Goal: Task Accomplishment & Management: Manage account settings

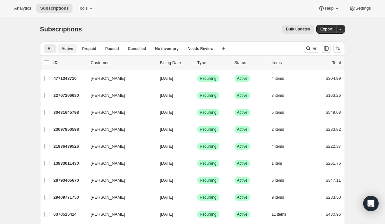
click at [64, 49] on span "Active" at bounding box center [68, 48] width 12 height 5
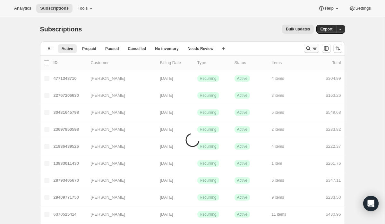
click at [309, 50] on icon "Search and filter results" at bounding box center [308, 48] width 6 height 6
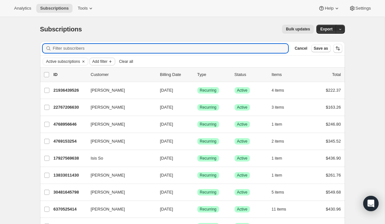
click at [104, 60] on span "Add filter" at bounding box center [99, 61] width 15 height 5
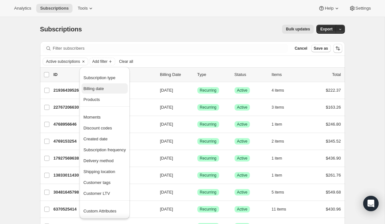
click at [101, 90] on span "Billing date" at bounding box center [93, 88] width 21 height 5
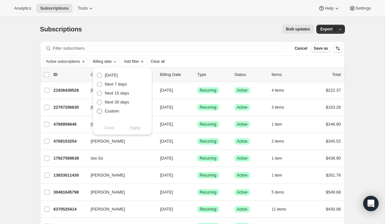
click at [103, 110] on label "Custom" at bounding box center [108, 111] width 23 height 9
click at [97, 109] on input "Custom" at bounding box center [97, 109] width 0 height 0
radio input "true"
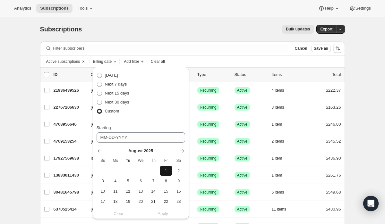
click at [166, 171] on span "1" at bounding box center [165, 170] width 7 height 5
click at [128, 189] on span "12" at bounding box center [127, 191] width 7 height 5
click at [183, 147] on button "Show next month, September 2025" at bounding box center [181, 151] width 9 height 9
click at [181, 148] on icon "Show next month, October 2025" at bounding box center [182, 151] width 6 height 6
click at [99, 150] on icon "Show previous month, September 2025" at bounding box center [99, 150] width 4 height 3
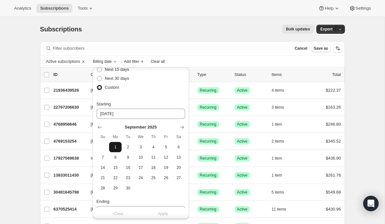
scroll to position [27, 0]
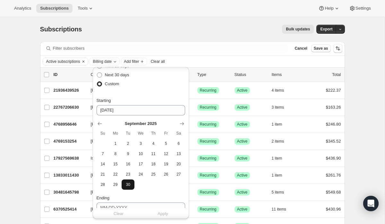
click at [130, 182] on span "30" at bounding box center [127, 184] width 7 height 5
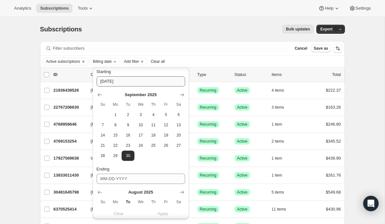
scroll to position [47, 0]
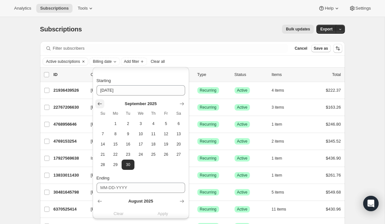
click at [101, 102] on icon "Show previous month, August 2025" at bounding box center [100, 104] width 6 height 6
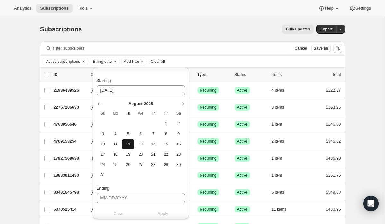
click at [127, 147] on button "12" at bounding box center [128, 144] width 13 height 10
type input "[DATE]"
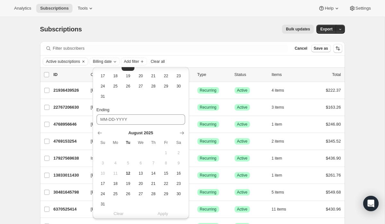
scroll to position [140, 0]
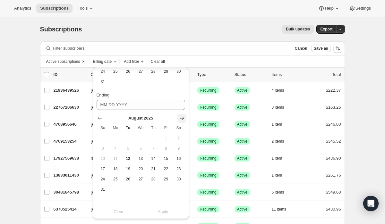
click at [181, 116] on icon "Show next month, September 2025" at bounding box center [182, 118] width 6 height 6
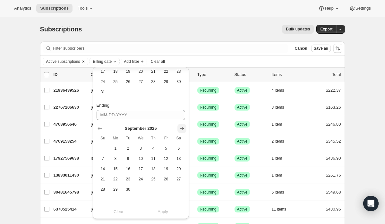
scroll to position [130, 0]
click at [129, 186] on button "30" at bounding box center [128, 189] width 13 height 10
type input "[DATE]"
click at [160, 211] on span "Apply" at bounding box center [162, 212] width 11 height 6
click at [169, 63] on span "Add filter" at bounding box center [161, 61] width 15 height 5
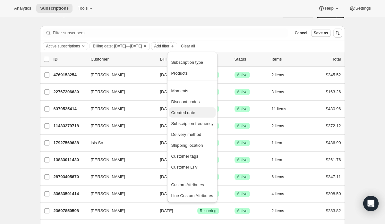
scroll to position [16, 0]
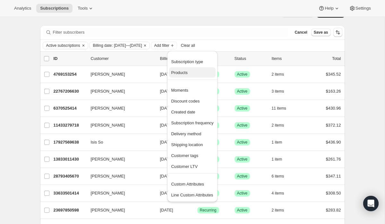
click at [197, 74] on span "Products" at bounding box center [192, 73] width 42 height 6
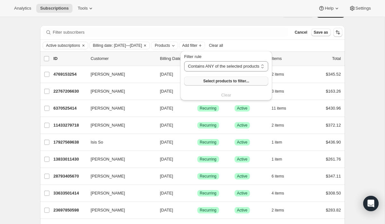
click at [207, 82] on span "Select products to filter..." at bounding box center [226, 81] width 46 height 5
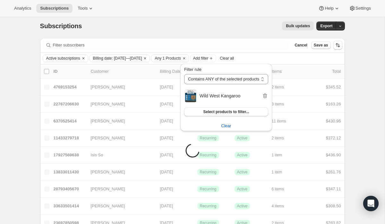
scroll to position [3, 0]
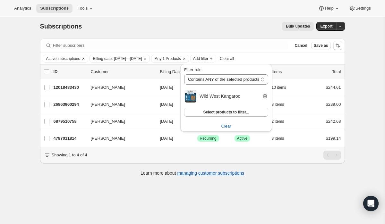
click at [353, 79] on div "Subscriptions. This page is ready Subscriptions Bulk updates More actions Bulk …" at bounding box center [192, 126] width 384 height 224
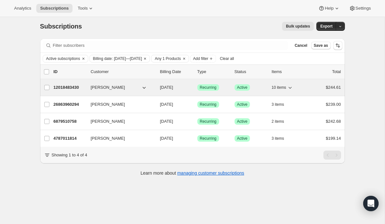
click at [290, 87] on icon "button" at bounding box center [289, 88] width 3 height 2
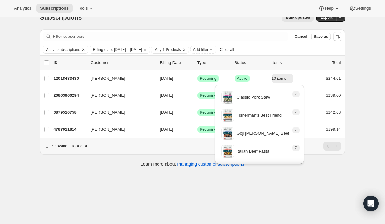
scroll to position [17, 0]
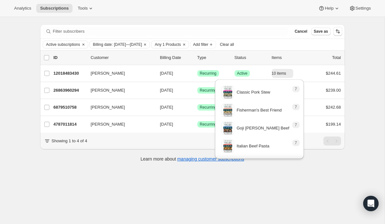
click at [280, 182] on div "Subscriptions. This page is ready Subscriptions Bulk updates More actions Bulk …" at bounding box center [192, 112] width 384 height 224
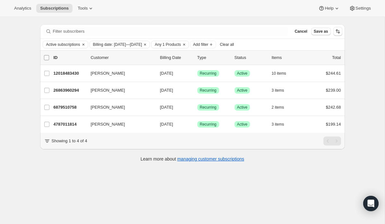
click at [46, 57] on input "0 selected" at bounding box center [46, 57] width 5 height 5
checkbox input "true"
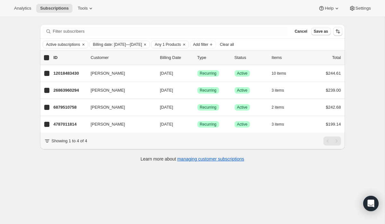
checkbox input "true"
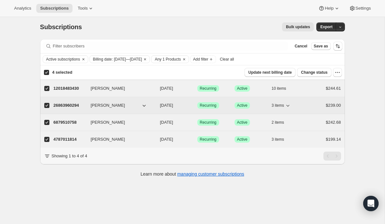
scroll to position [0, 0]
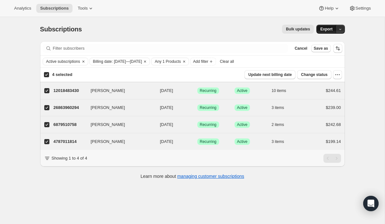
click at [320, 29] on span "Export" at bounding box center [326, 29] width 12 height 5
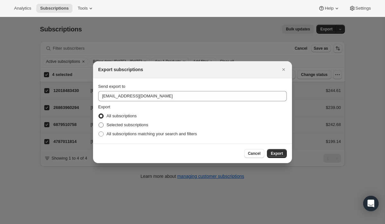
click at [103, 125] on span ":ra:" at bounding box center [100, 124] width 5 height 5
click at [99, 123] on input "Selected subscriptions" at bounding box center [98, 122] width 0 height 0
radio input "true"
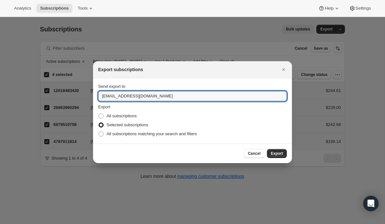
drag, startPoint x: 109, startPoint y: 96, endPoint x: 97, endPoint y: 96, distance: 11.5
click at [97, 96] on section "Send export to [EMAIL_ADDRESS][DOMAIN_NAME] Export All subscriptions Selected s…" at bounding box center [192, 110] width 199 height 65
type input "[EMAIL_ADDRESS][DOMAIN_NAME]"
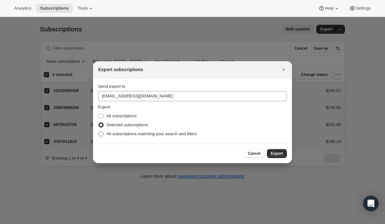
click at [101, 134] on span ":ra:" at bounding box center [100, 133] width 5 height 5
click at [99, 132] on input "All subscriptions matching your search and filters" at bounding box center [98, 131] width 0 height 0
radio input "true"
click at [274, 152] on span "Export" at bounding box center [277, 153] width 12 height 5
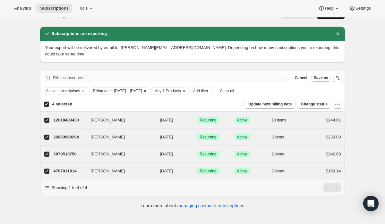
scroll to position [17, 0]
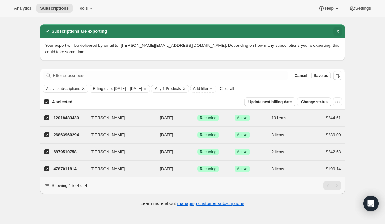
click at [337, 32] on icon "Dismiss notification" at bounding box center [337, 31] width 3 height 3
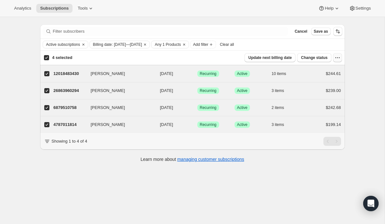
click at [337, 57] on icon "button" at bounding box center [337, 58] width 6 height 6
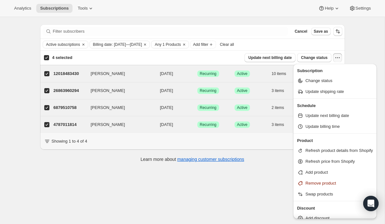
click at [366, 41] on div "Subscriptions. This page is ready Subscriptions Bulk updates More actions Bulk …" at bounding box center [192, 112] width 384 height 224
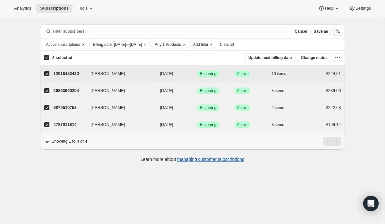
scroll to position [0, 0]
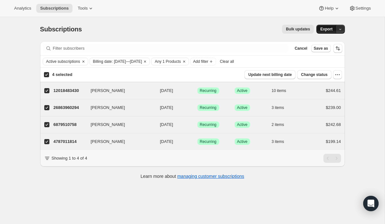
click at [325, 29] on span "Export" at bounding box center [326, 29] width 12 height 5
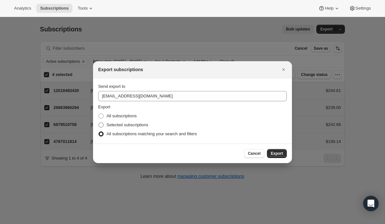
click at [117, 125] on span "Selected subscriptions" at bounding box center [127, 124] width 42 height 5
click at [99, 123] on input "Selected subscriptions" at bounding box center [98, 122] width 0 height 0
radio input "true"
click at [283, 69] on icon "Close" at bounding box center [283, 69] width 6 height 6
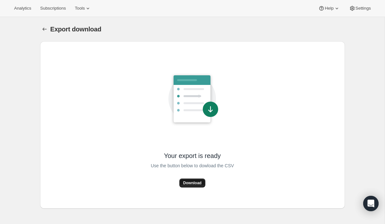
click at [193, 183] on span "Download" at bounding box center [192, 183] width 18 height 5
click at [188, 181] on span "Download" at bounding box center [192, 183] width 18 height 5
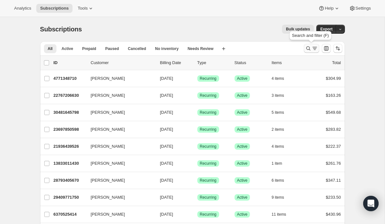
click at [307, 47] on icon "Search and filter results" at bounding box center [308, 48] width 6 height 6
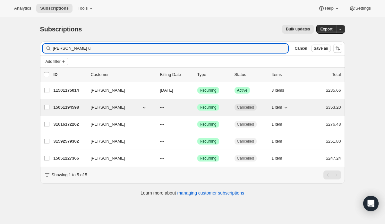
type input "[PERSON_NAME] u"
click at [284, 106] on icon "button" at bounding box center [285, 107] width 6 height 6
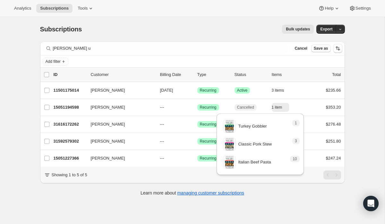
click at [356, 99] on div "Subscriptions. This page is ready Subscriptions Bulk updates More actions Bulk …" at bounding box center [192, 129] width 384 height 224
